Goal: Information Seeking & Learning: Check status

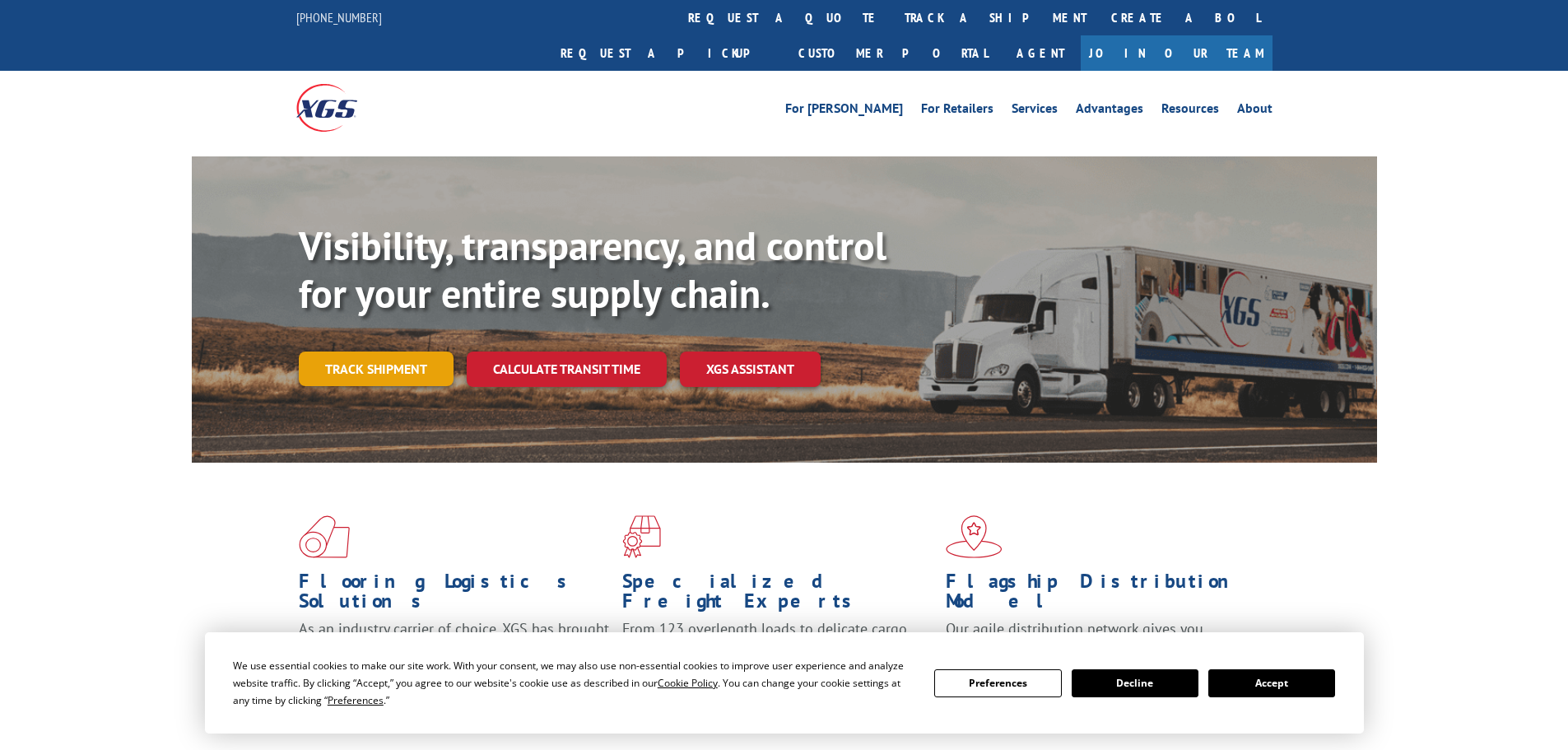
click at [426, 351] on link "Track shipment" at bounding box center [376, 369] width 155 height 35
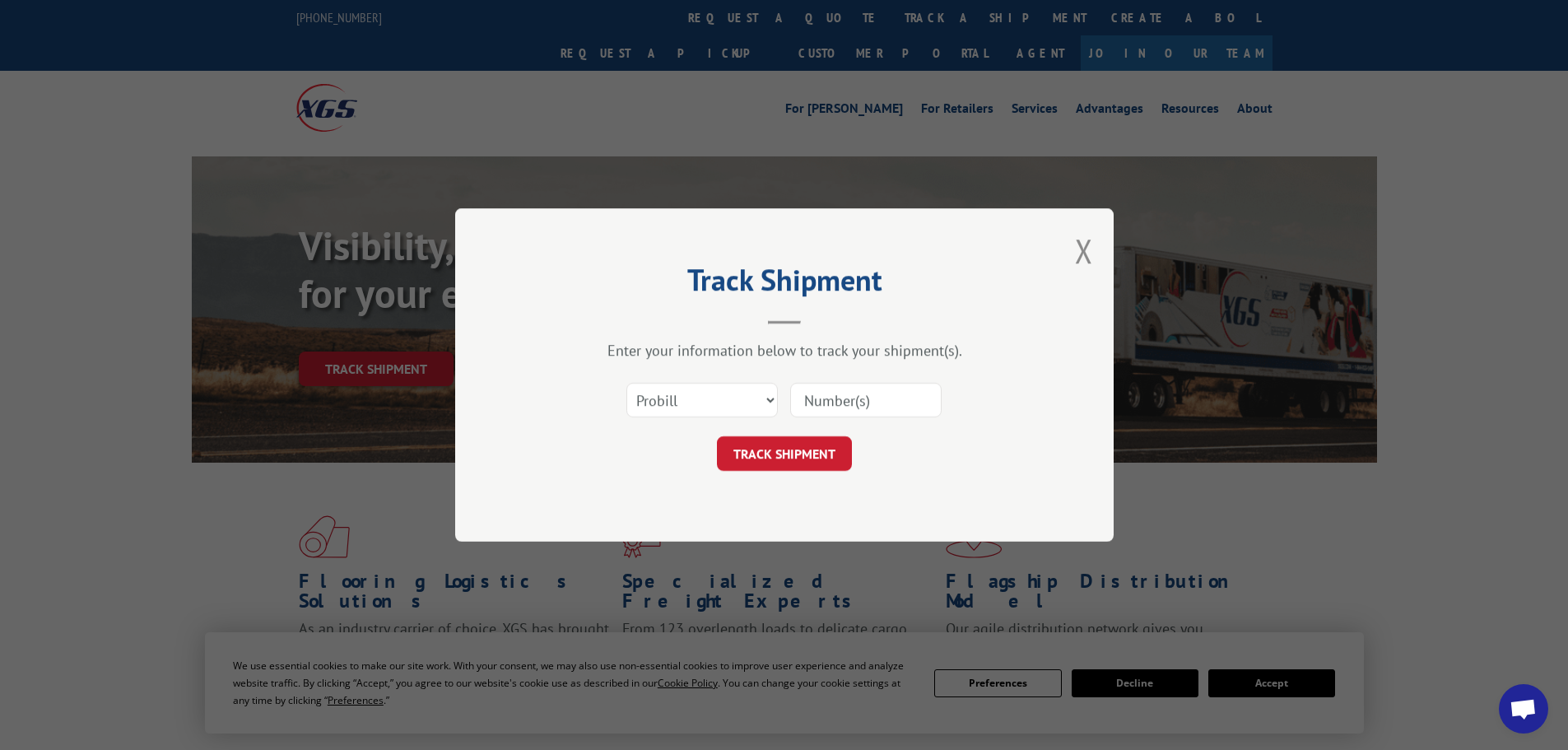
click at [808, 396] on input at bounding box center [866, 400] width 151 height 35
paste input "16755062"
type input "16755062"
click at [718, 436] on button "TRACK SHIPMENT" at bounding box center [785, 453] width 135 height 35
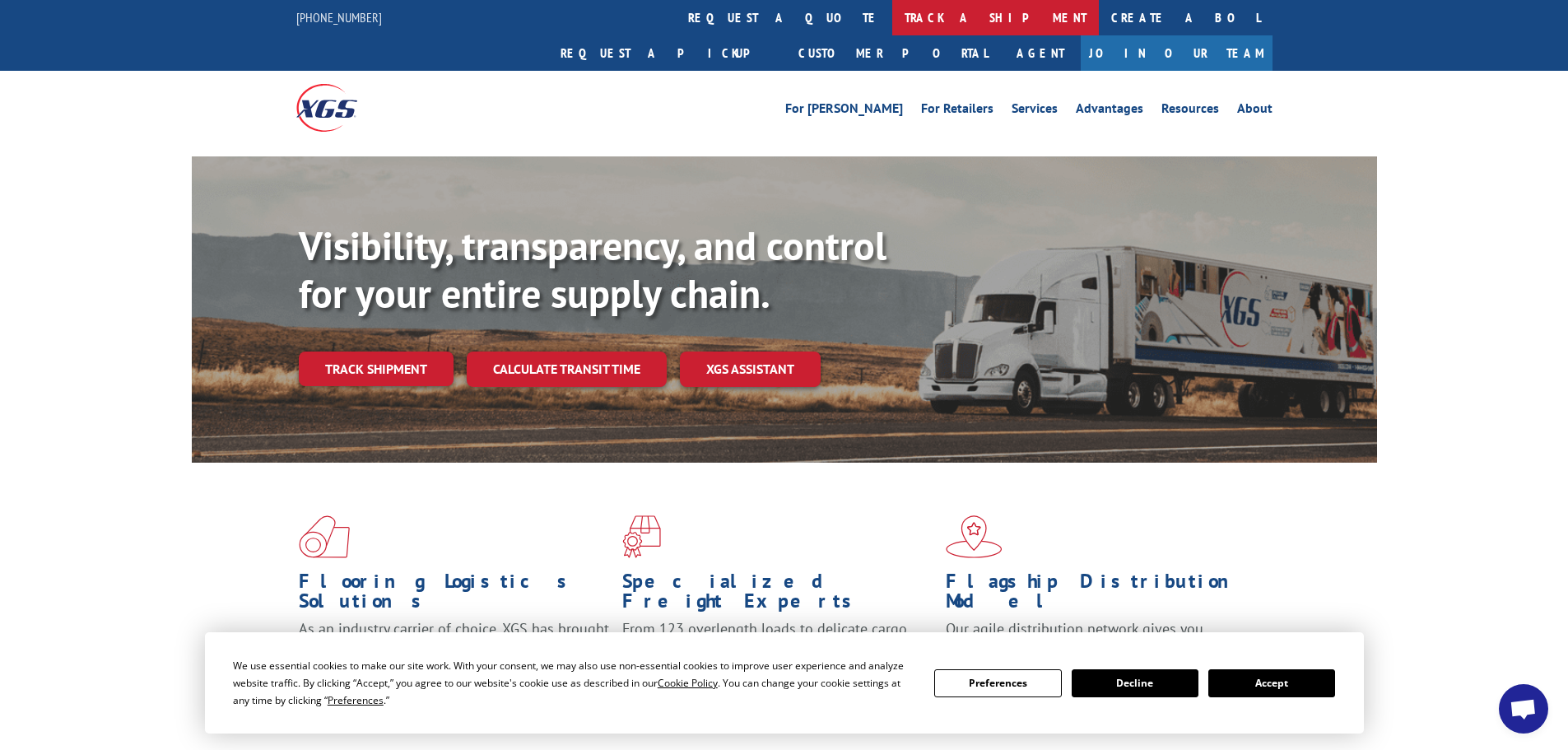
click at [893, 11] on link "track a shipment" at bounding box center [996, 17] width 207 height 36
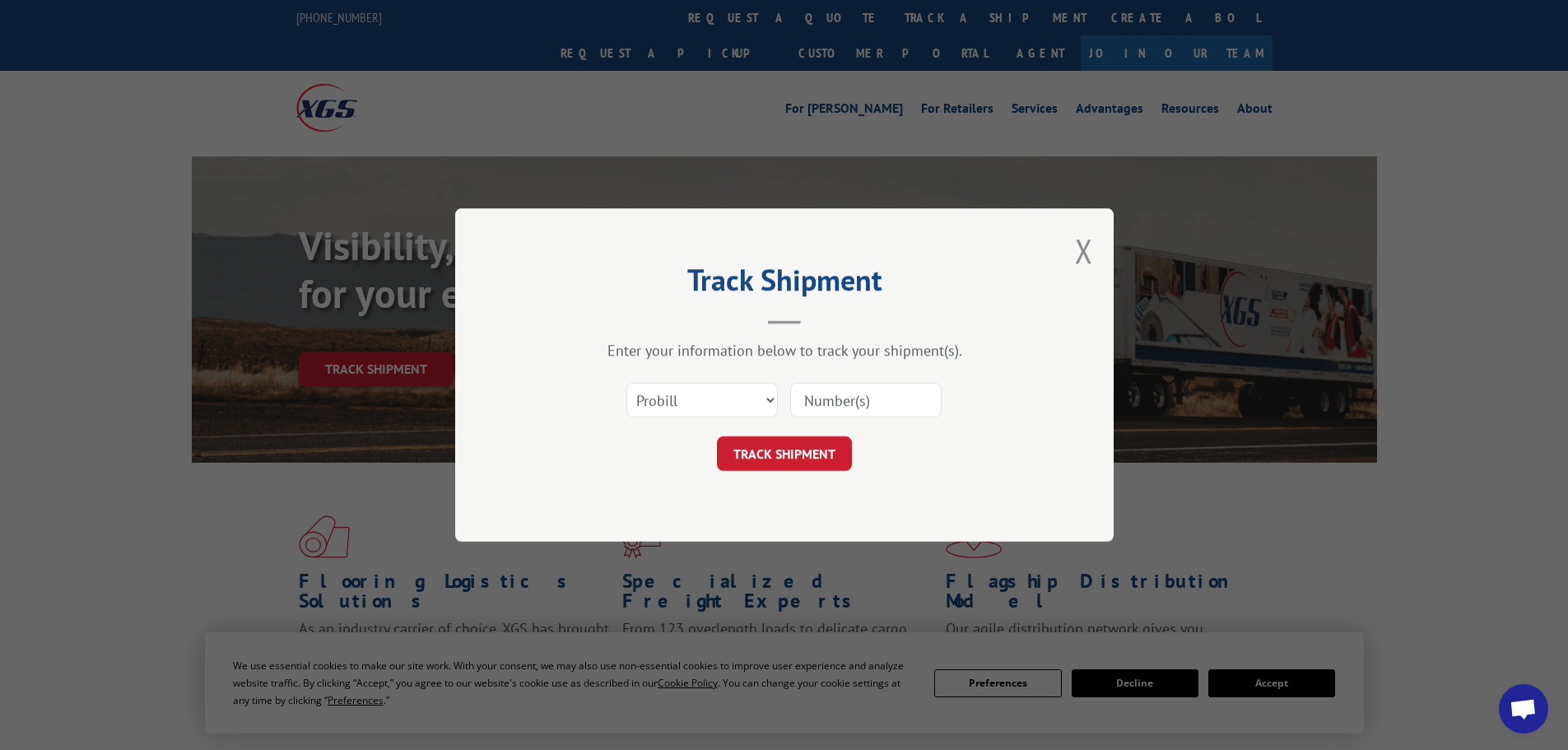
click at [820, 405] on input at bounding box center [866, 400] width 151 height 35
paste input "1ZE96R110329706037"
type input "1ZE96R110329706037"
click at [718, 436] on button "TRACK SHIPMENT" at bounding box center [785, 453] width 135 height 35
